Goal: Find specific page/section: Find specific page/section

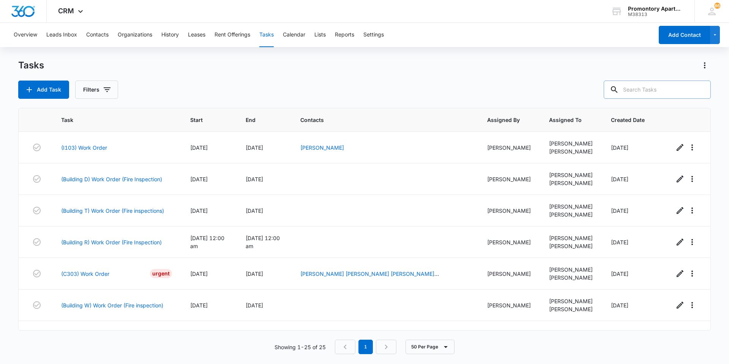
click at [651, 81] on input "text" at bounding box center [657, 89] width 107 height 18
type input "9708897406"
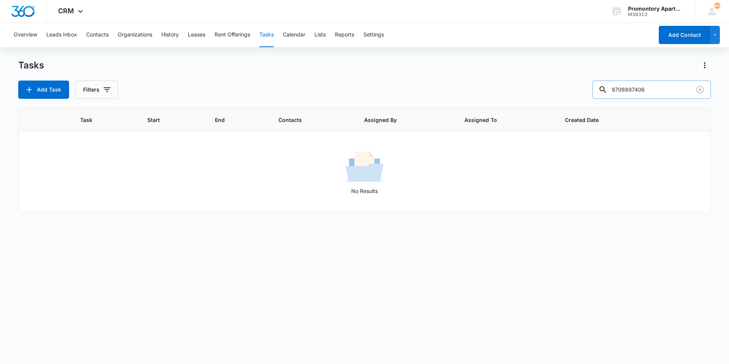
click at [636, 93] on input "9708897406" at bounding box center [651, 89] width 118 height 18
click at [106, 35] on button "Contacts" at bounding box center [97, 35] width 22 height 24
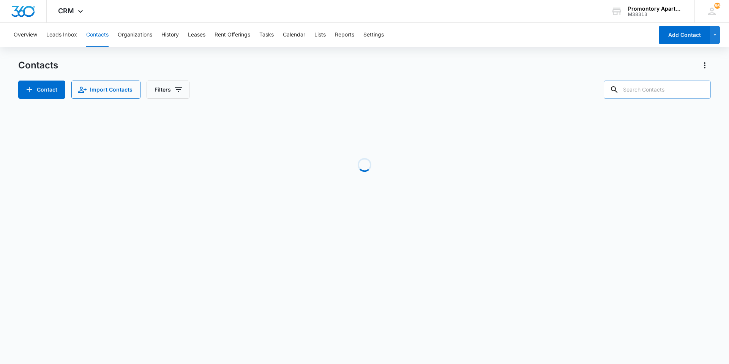
click at [643, 87] on input "text" at bounding box center [657, 89] width 107 height 18
paste input "9708897406"
type input "9708897406"
